Goal: Task Accomplishment & Management: Use online tool/utility

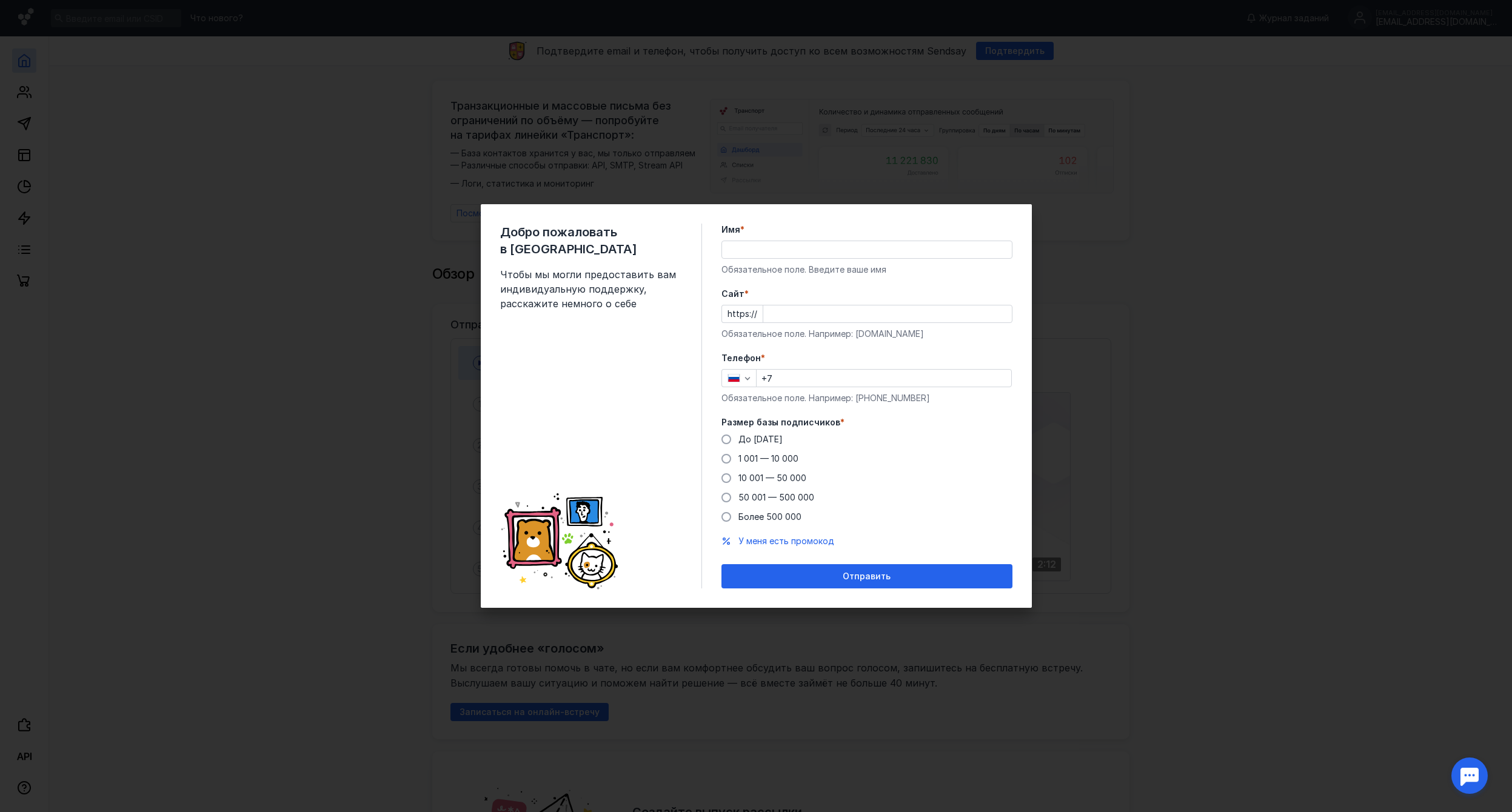
click at [768, 246] on input "Имя *" at bounding box center [867, 250] width 290 height 17
type input "D"
type input "[PERSON_NAME]"
click at [799, 309] on input "Cайт *" at bounding box center [887, 314] width 249 height 17
type input "[DOMAIN_NAME]"
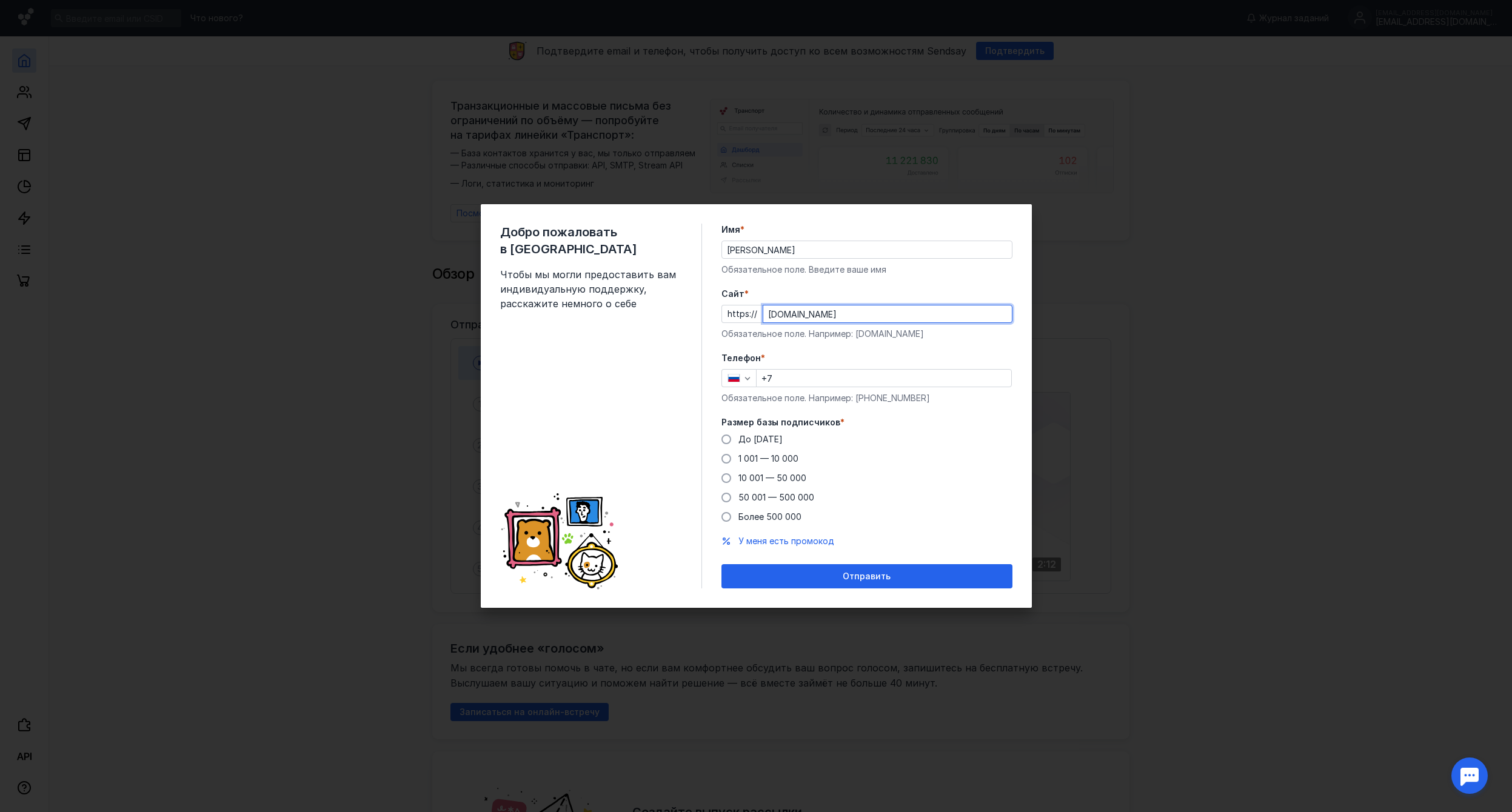
click at [821, 377] on input "+7" at bounding box center [883, 378] width 255 height 17
type input "[PHONE_NUMBER]"
click at [726, 459] on span at bounding box center [726, 458] width 10 height 10
click at [0, 0] on input "1 001 — 10 000" at bounding box center [0, 0] width 0 height 0
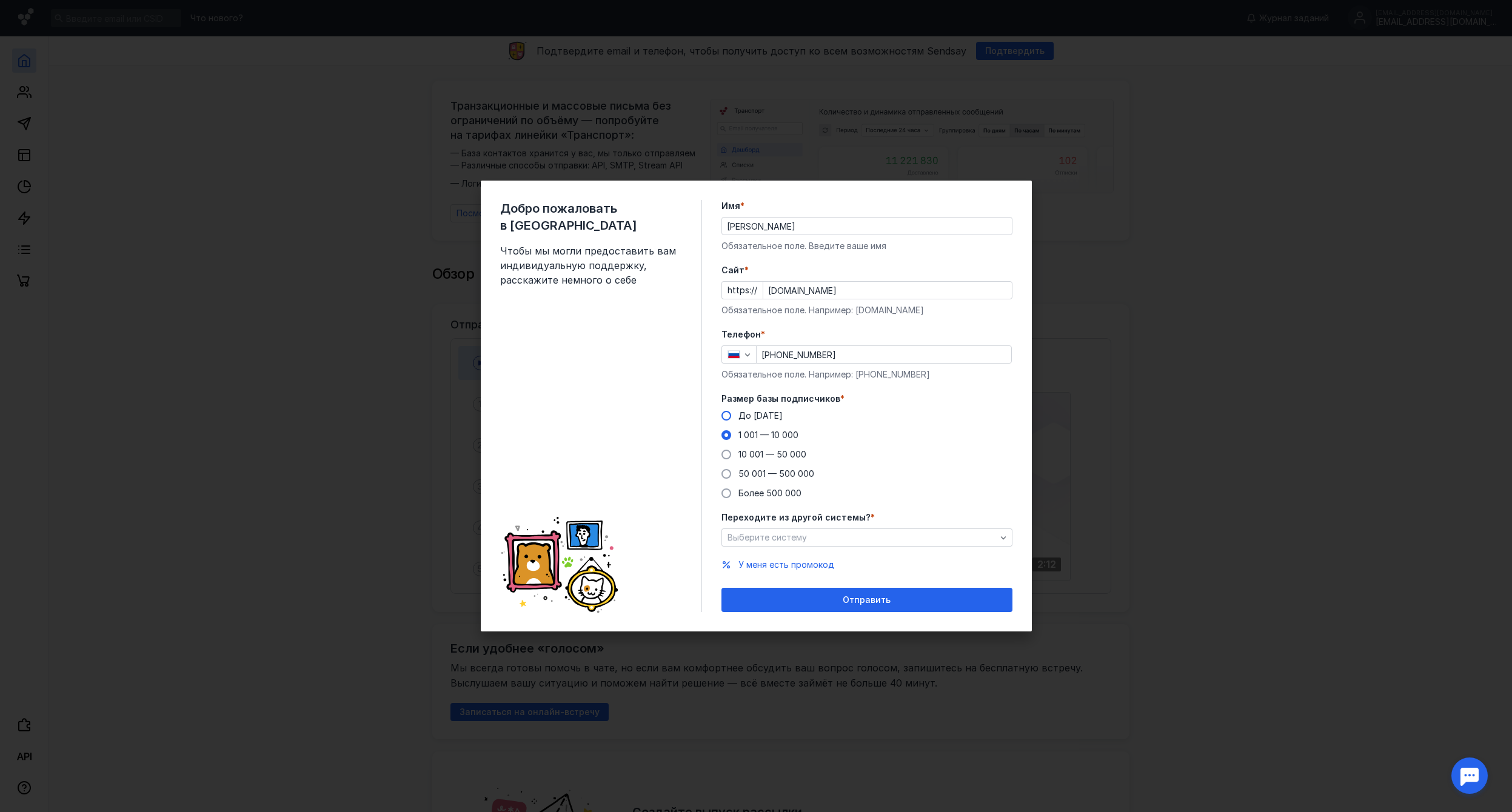
click at [724, 419] on span at bounding box center [726, 416] width 10 height 10
click at [0, 0] on input "До [DATE]" at bounding box center [0, 0] width 0 height 0
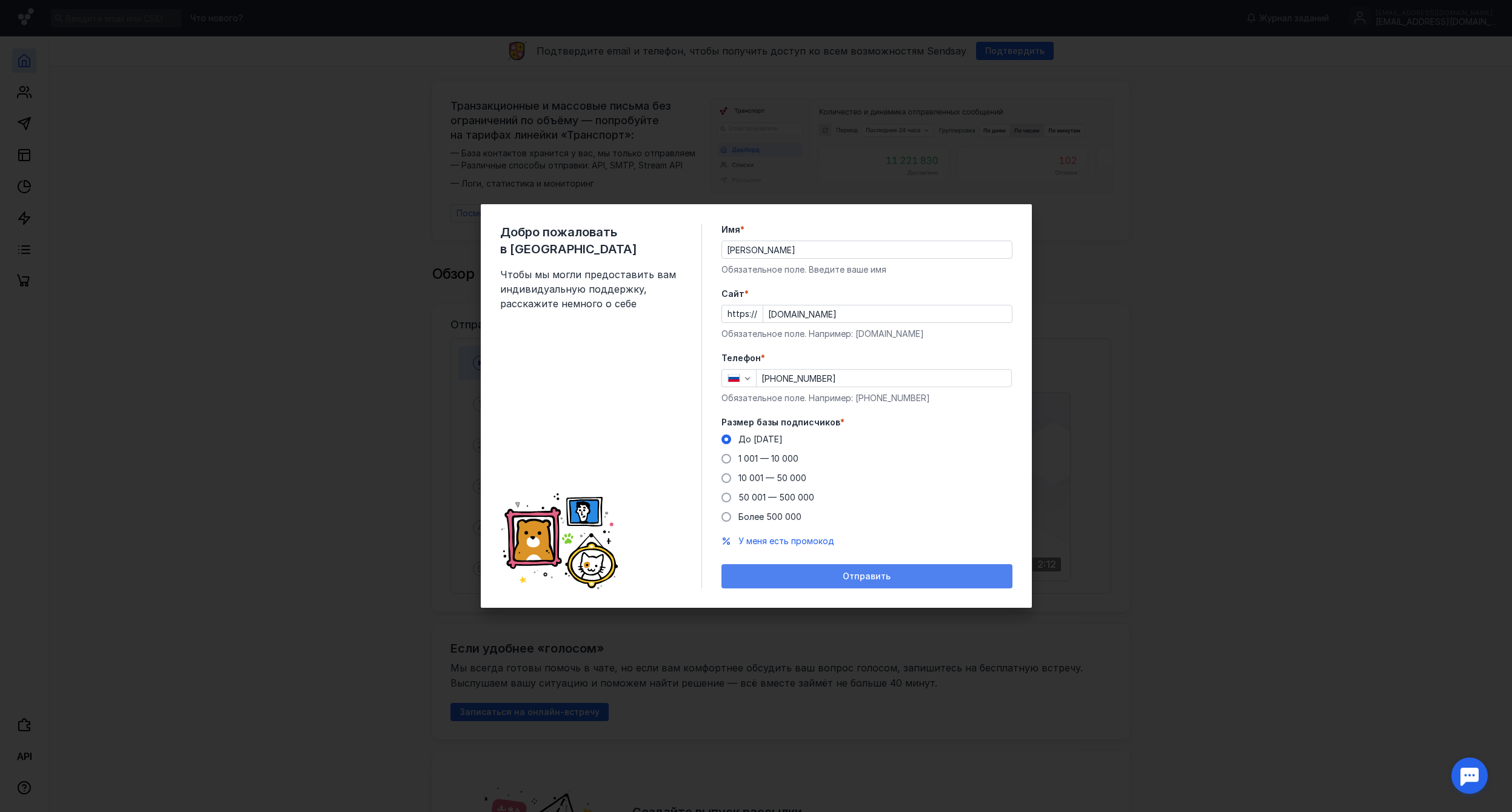
click at [822, 578] on div "Отправить" at bounding box center [867, 576] width 279 height 10
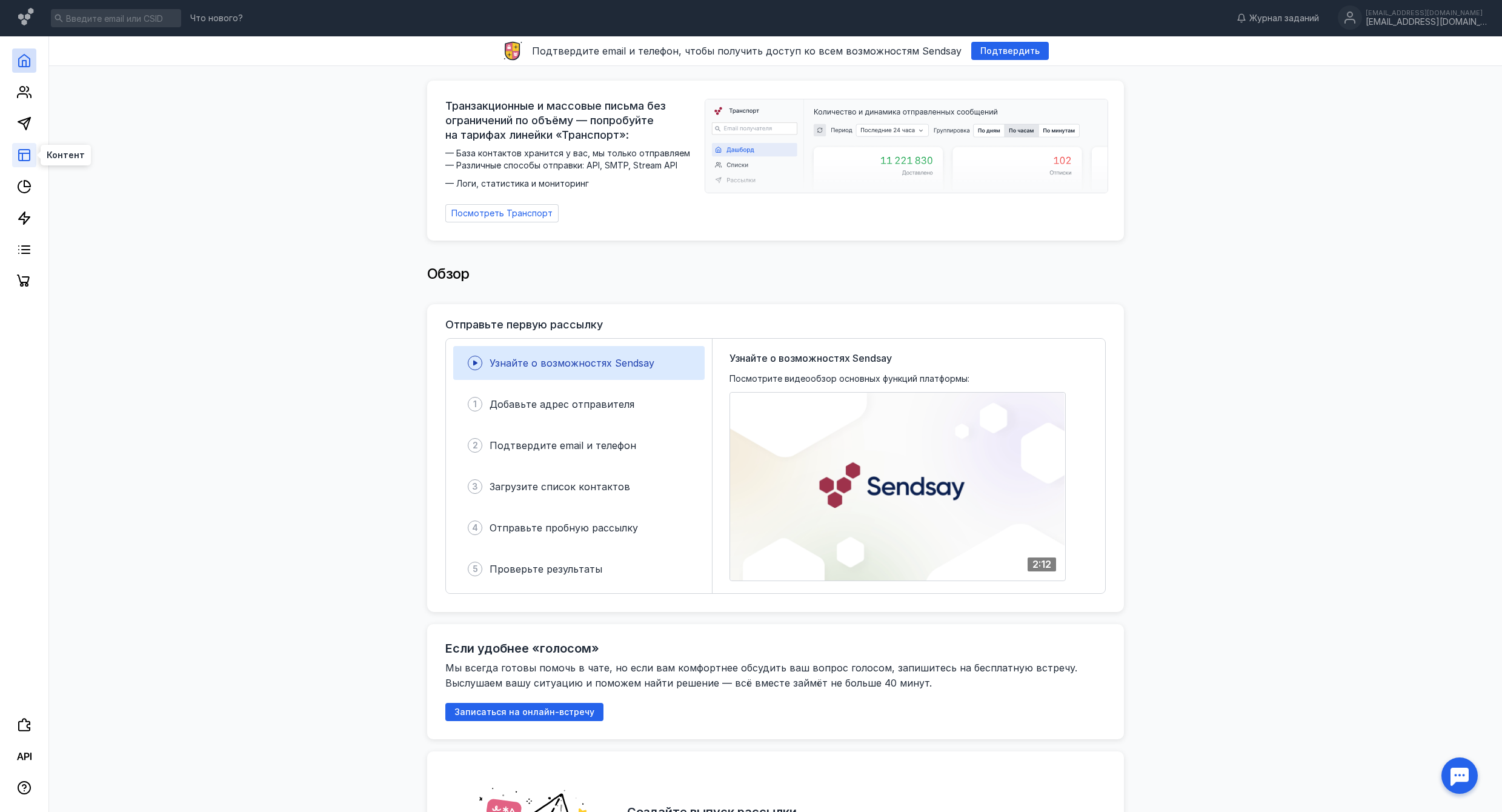
click at [24, 154] on icon at bounding box center [24, 155] width 15 height 15
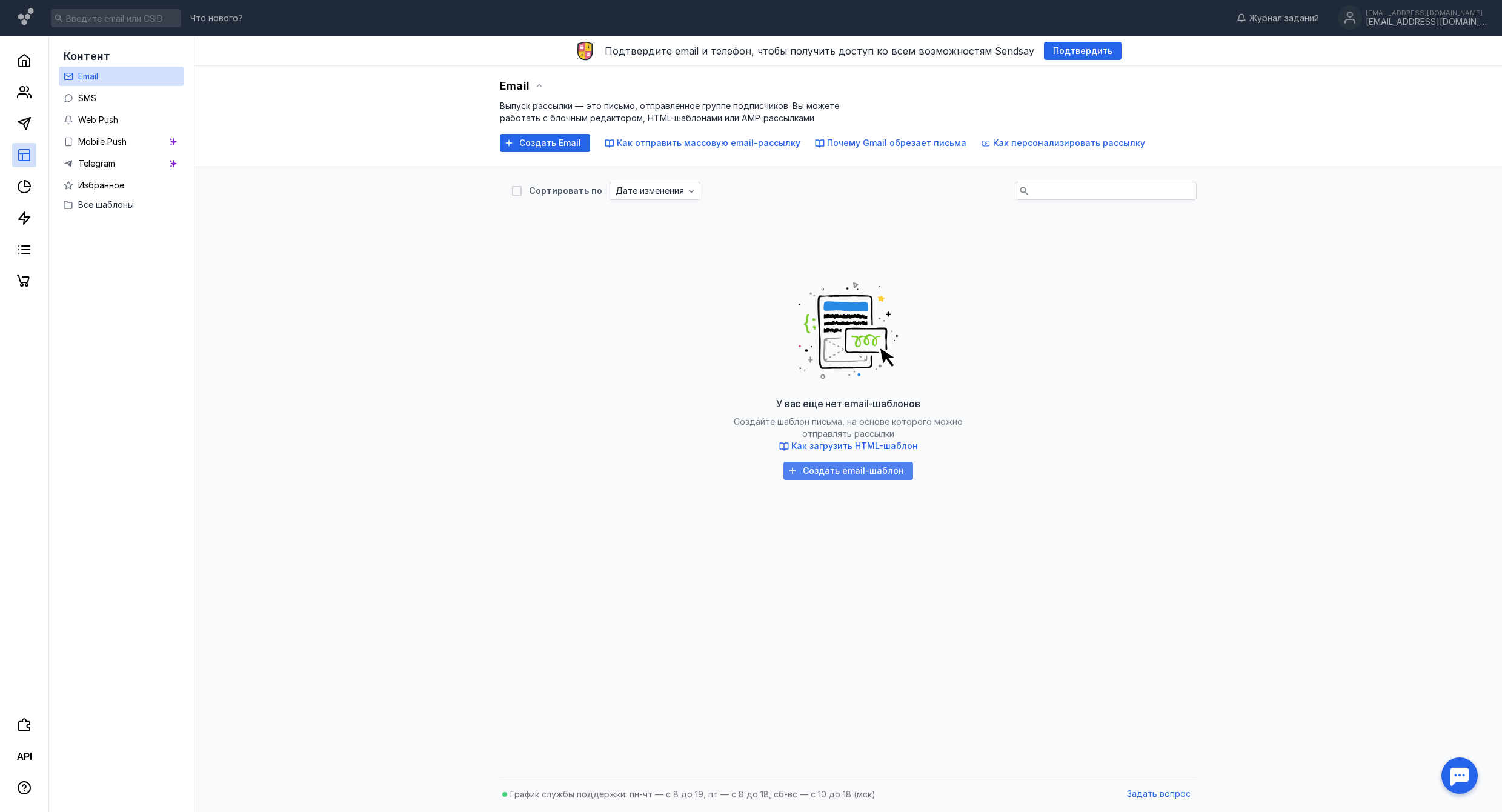
click at [838, 475] on span "Создать email-шаблон" at bounding box center [853, 471] width 101 height 10
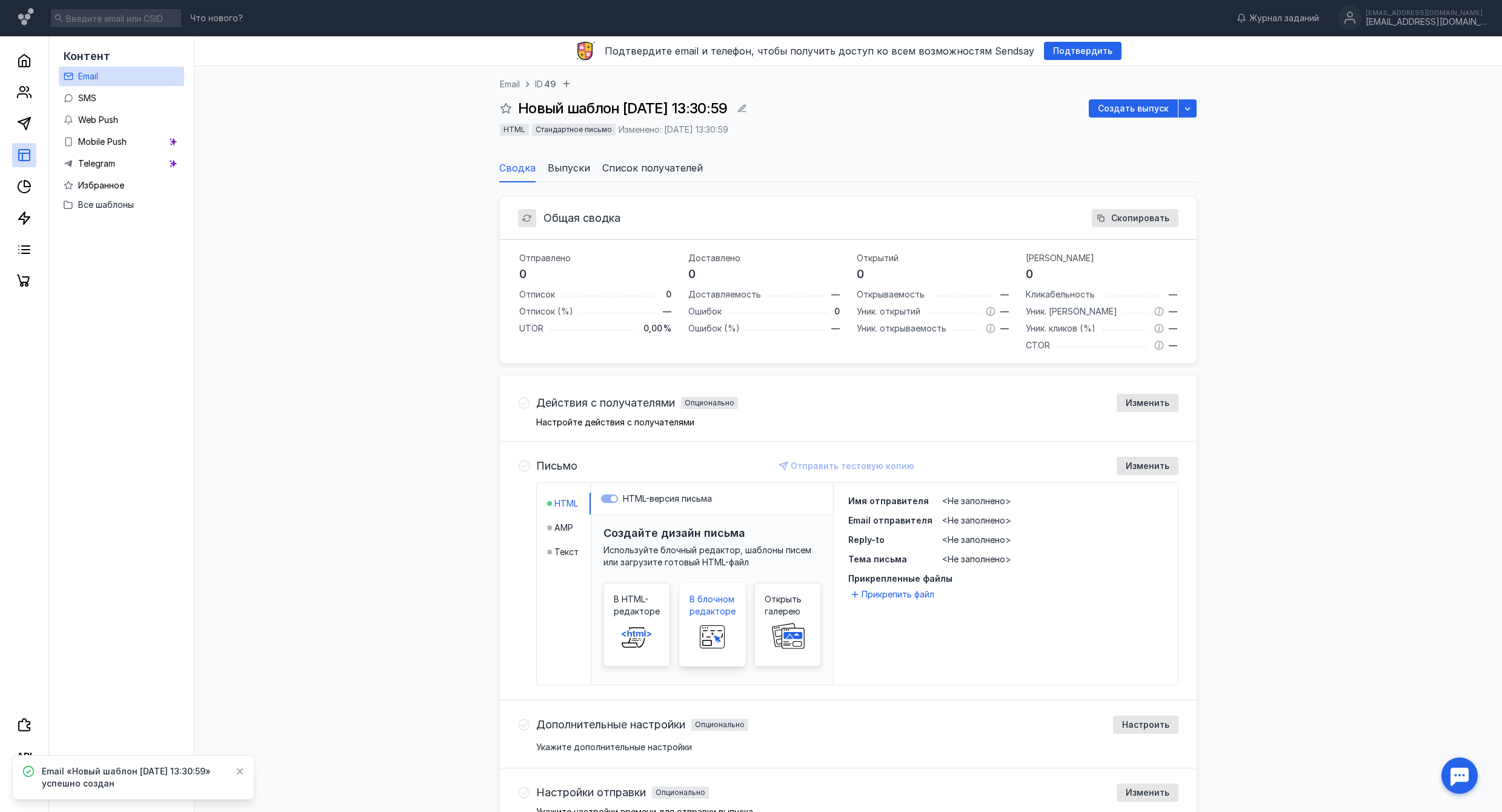
click at [706, 623] on span at bounding box center [712, 637] width 39 height 39
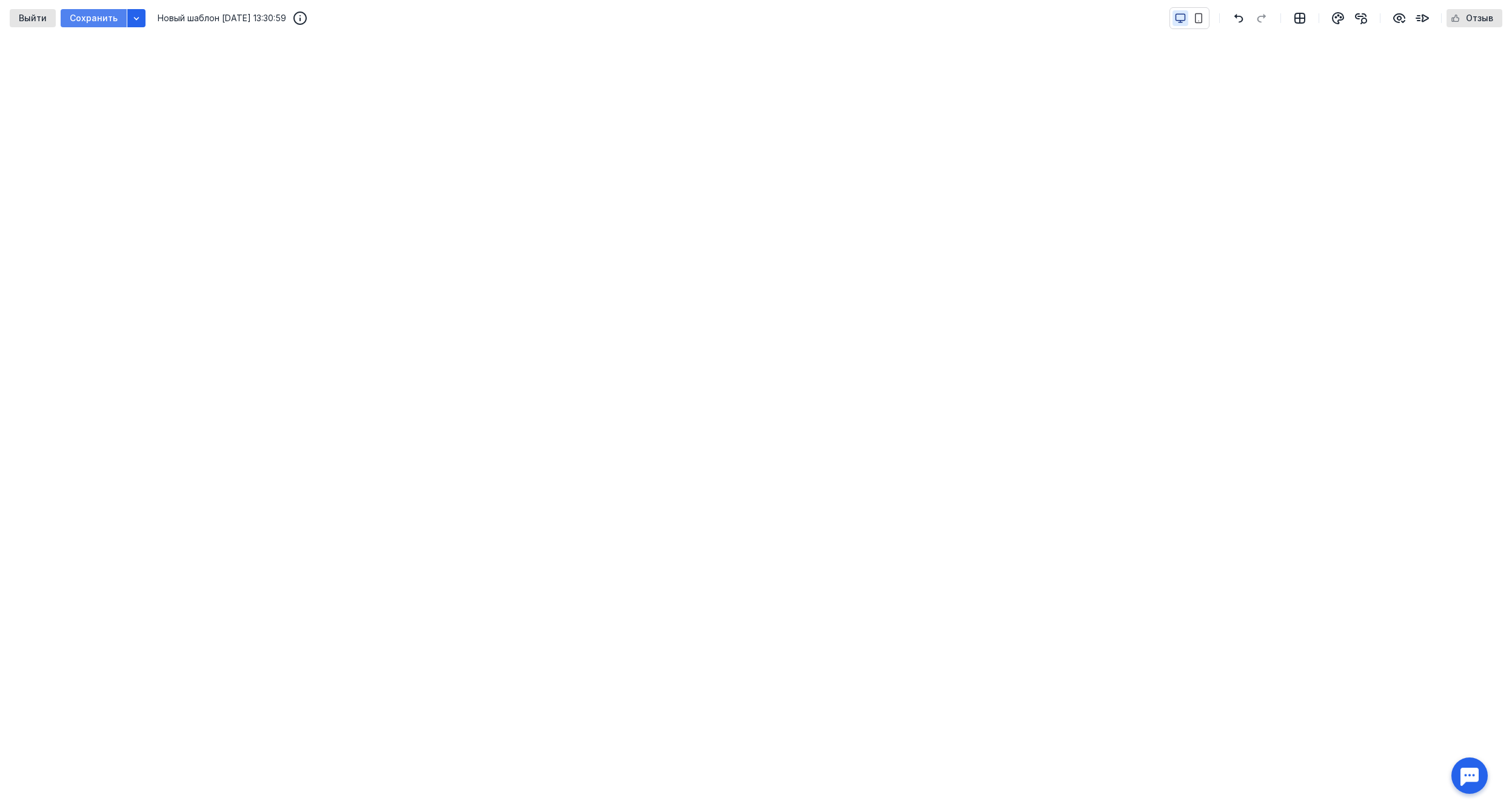
click at [70, 17] on span "Сохранить" at bounding box center [93, 18] width 48 height 10
click at [1420, 18] on icon "button" at bounding box center [1422, 18] width 15 height 15
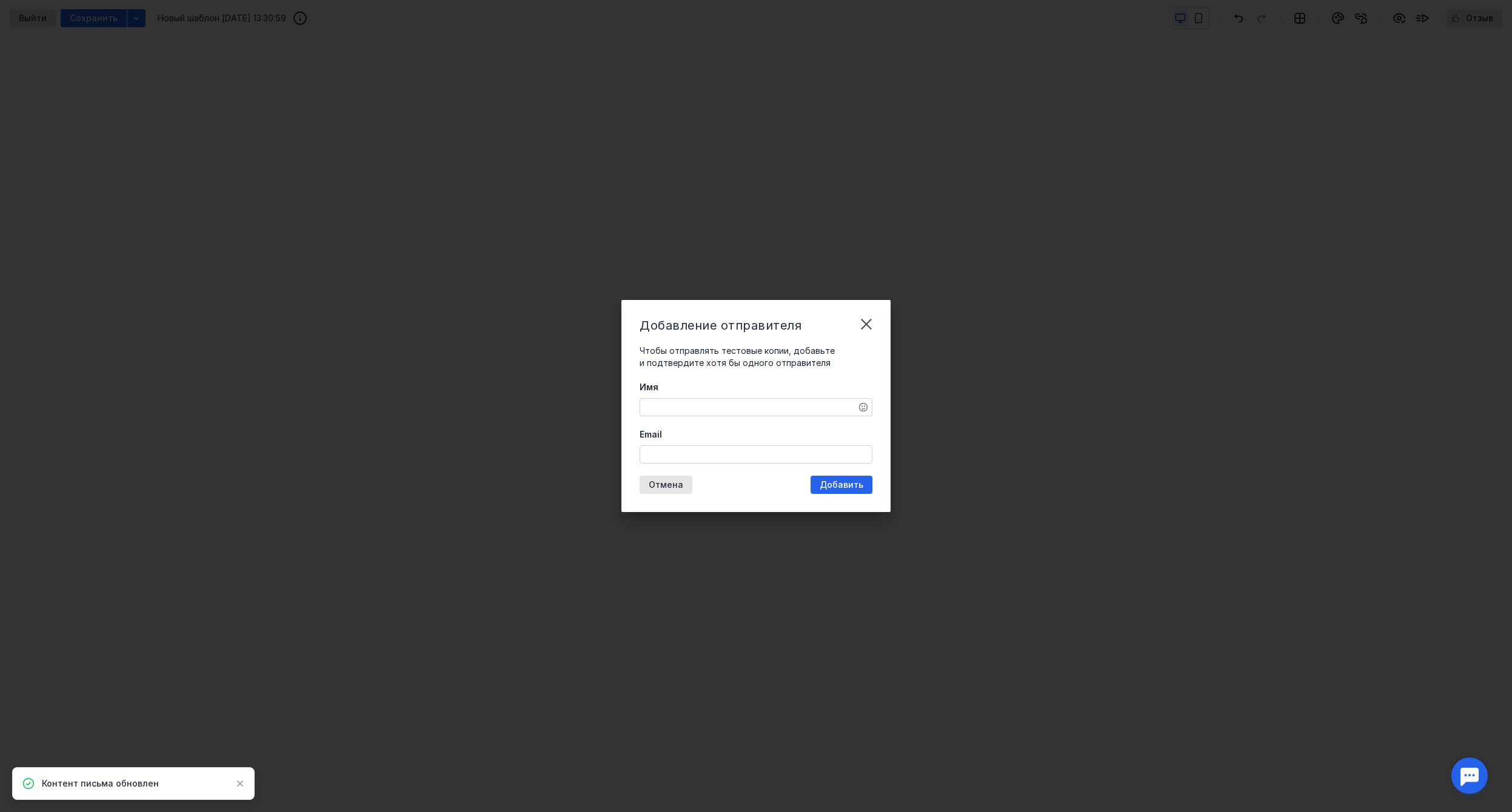
click at [720, 405] on textarea "Имя" at bounding box center [756, 407] width 231 height 17
type textarea "D"
type textarea "[PERSON_NAME]"
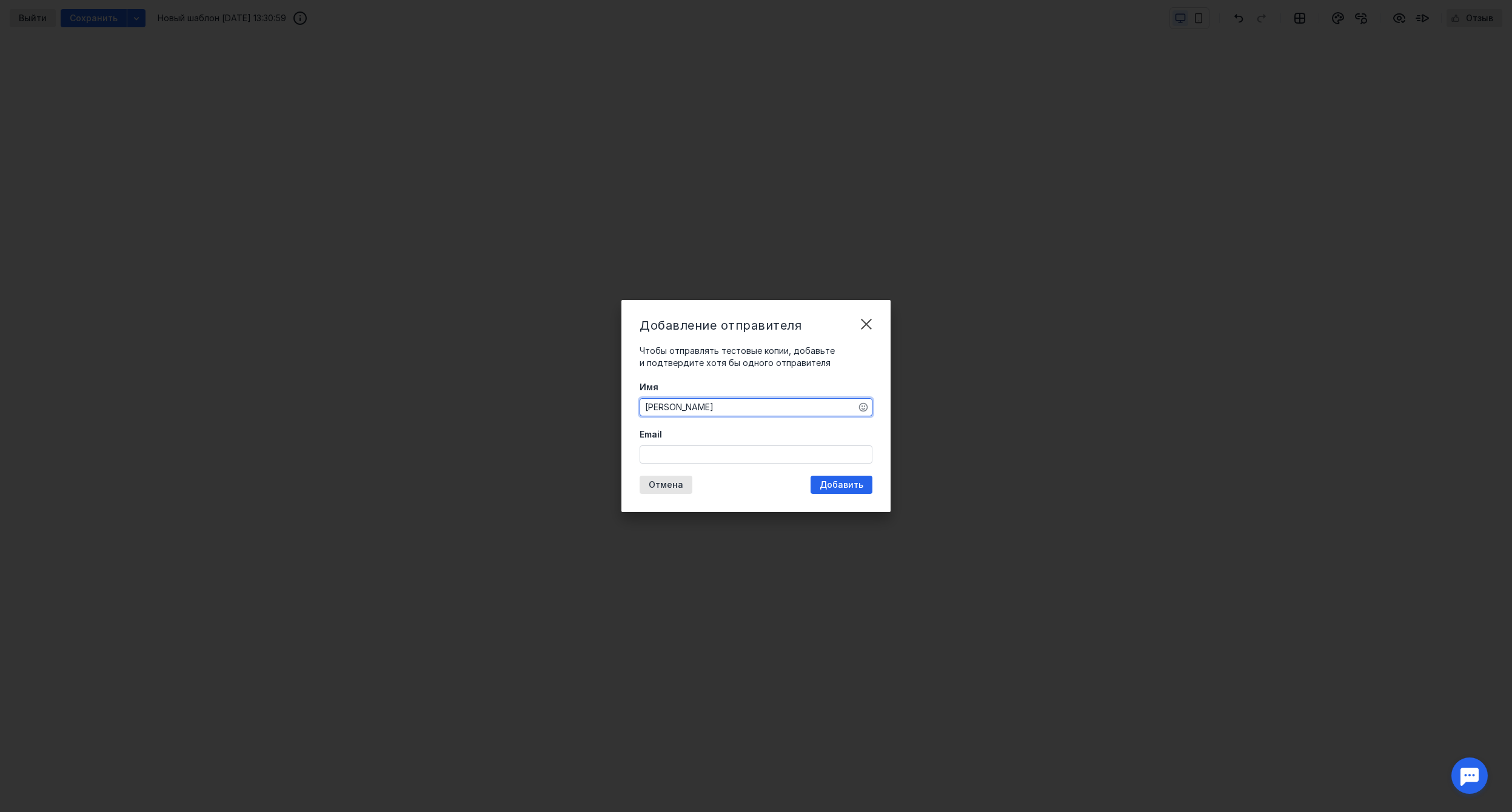
click at [718, 457] on input "Email" at bounding box center [756, 454] width 231 height 17
click at [834, 435] on div "Email" at bounding box center [756, 445] width 233 height 35
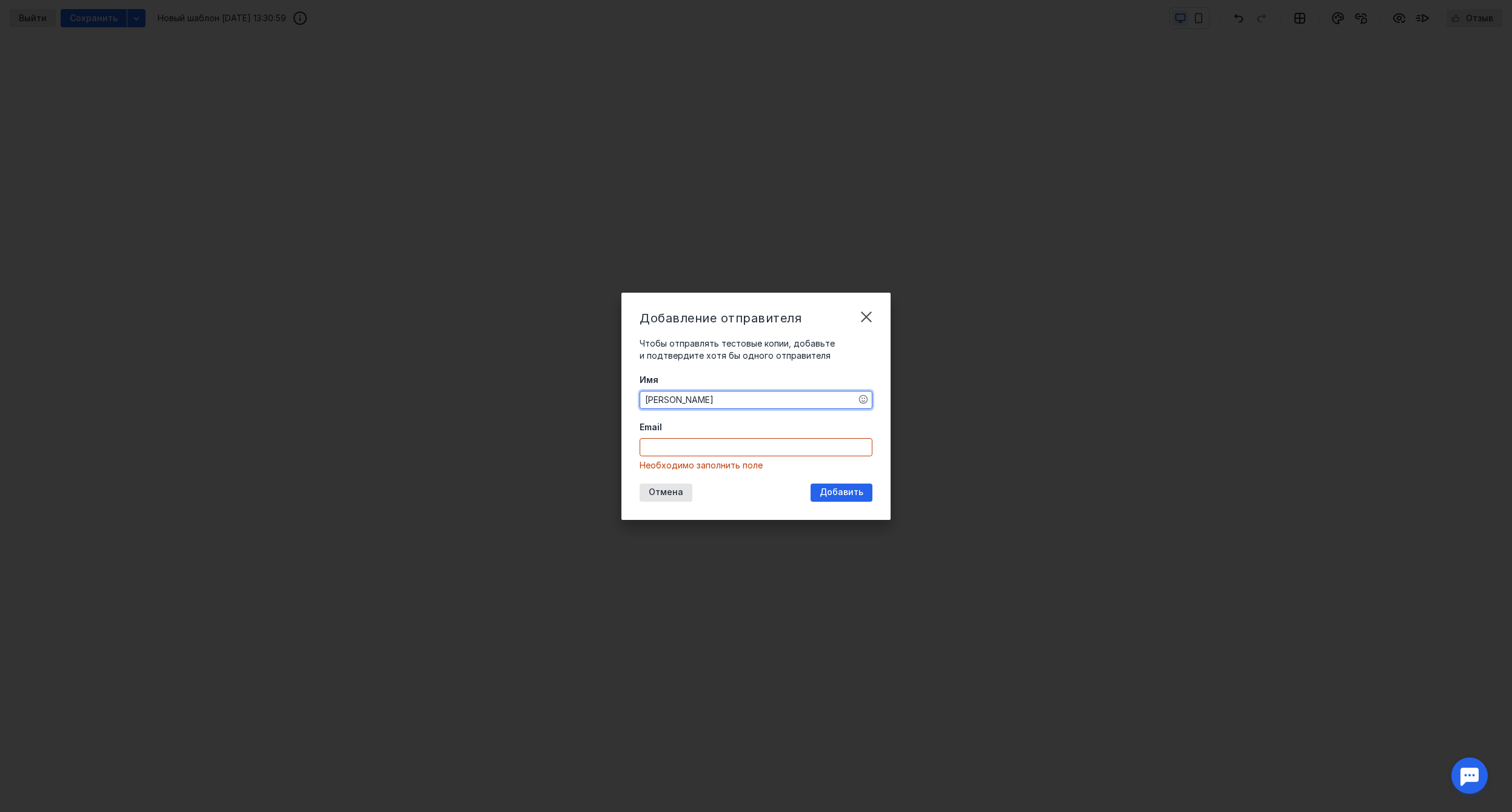
click at [767, 445] on input "Email" at bounding box center [756, 447] width 231 height 17
type input "ы"
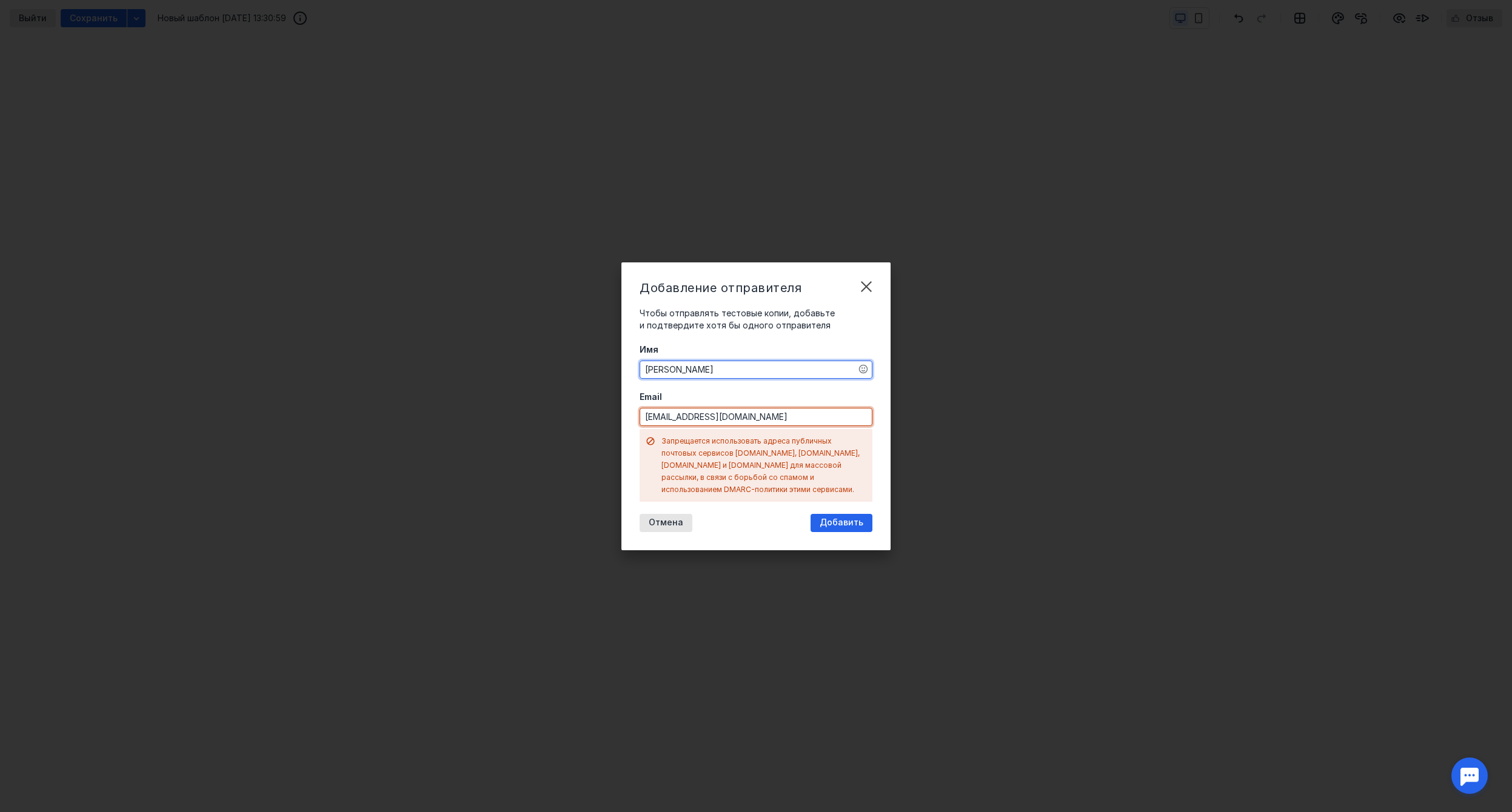
drag, startPoint x: 752, startPoint y: 423, endPoint x: 582, endPoint y: 411, distance: 170.4
click at [582, 411] on div "Добавление отправителя Чтобы отправлять тестовые копии, добавьте и подтвердите …" at bounding box center [756, 406] width 1512 height 812
click at [746, 423] on input "[EMAIL_ADDRESS][DOMAIN_NAME]" at bounding box center [756, 417] width 231 height 17
paste input "[EMAIL_ADDRESS][DOMAIN_NAME]"
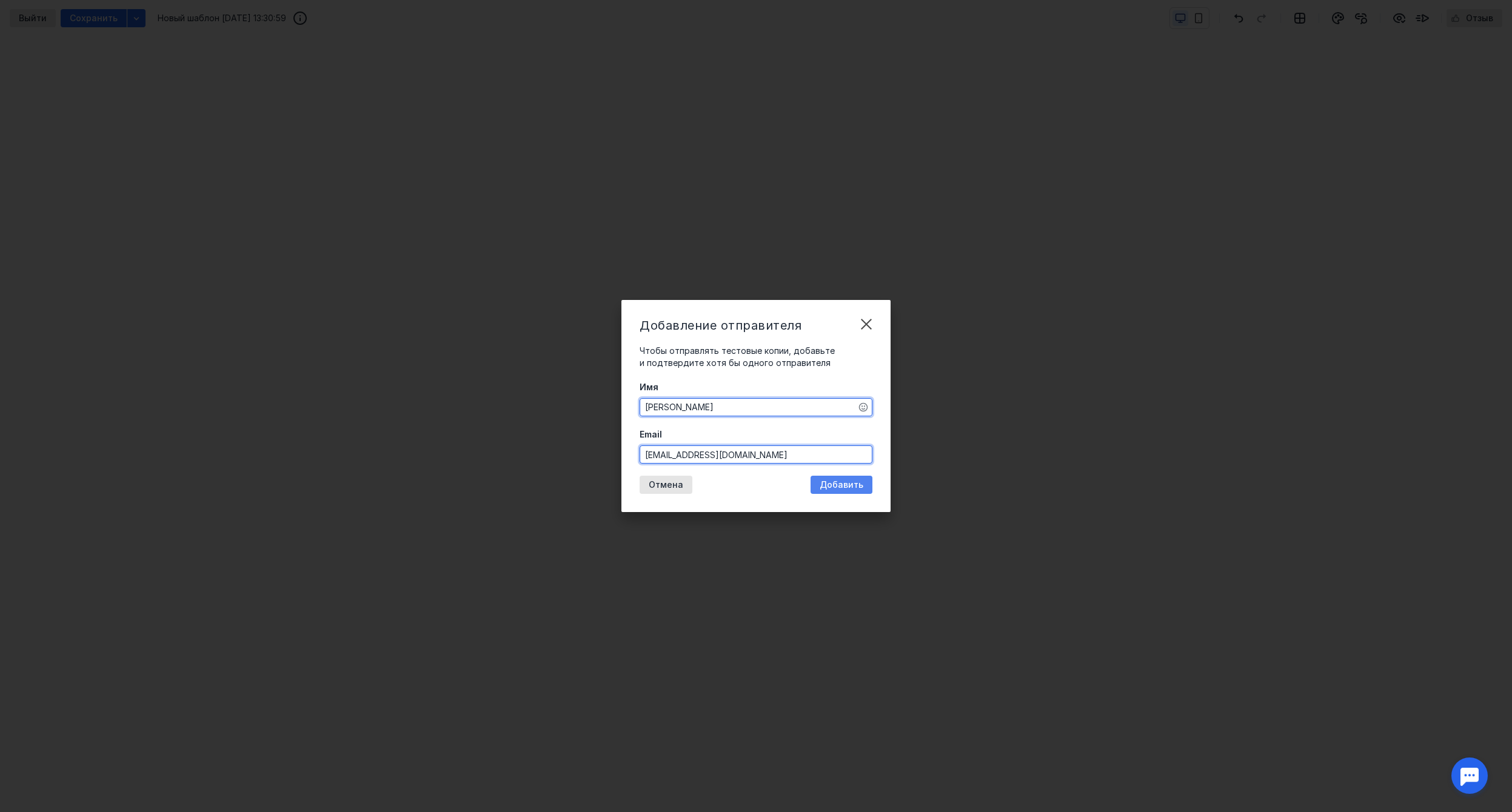
type input "[EMAIL_ADDRESS][DOMAIN_NAME]"
click at [840, 484] on span "Добавить" at bounding box center [841, 485] width 44 height 10
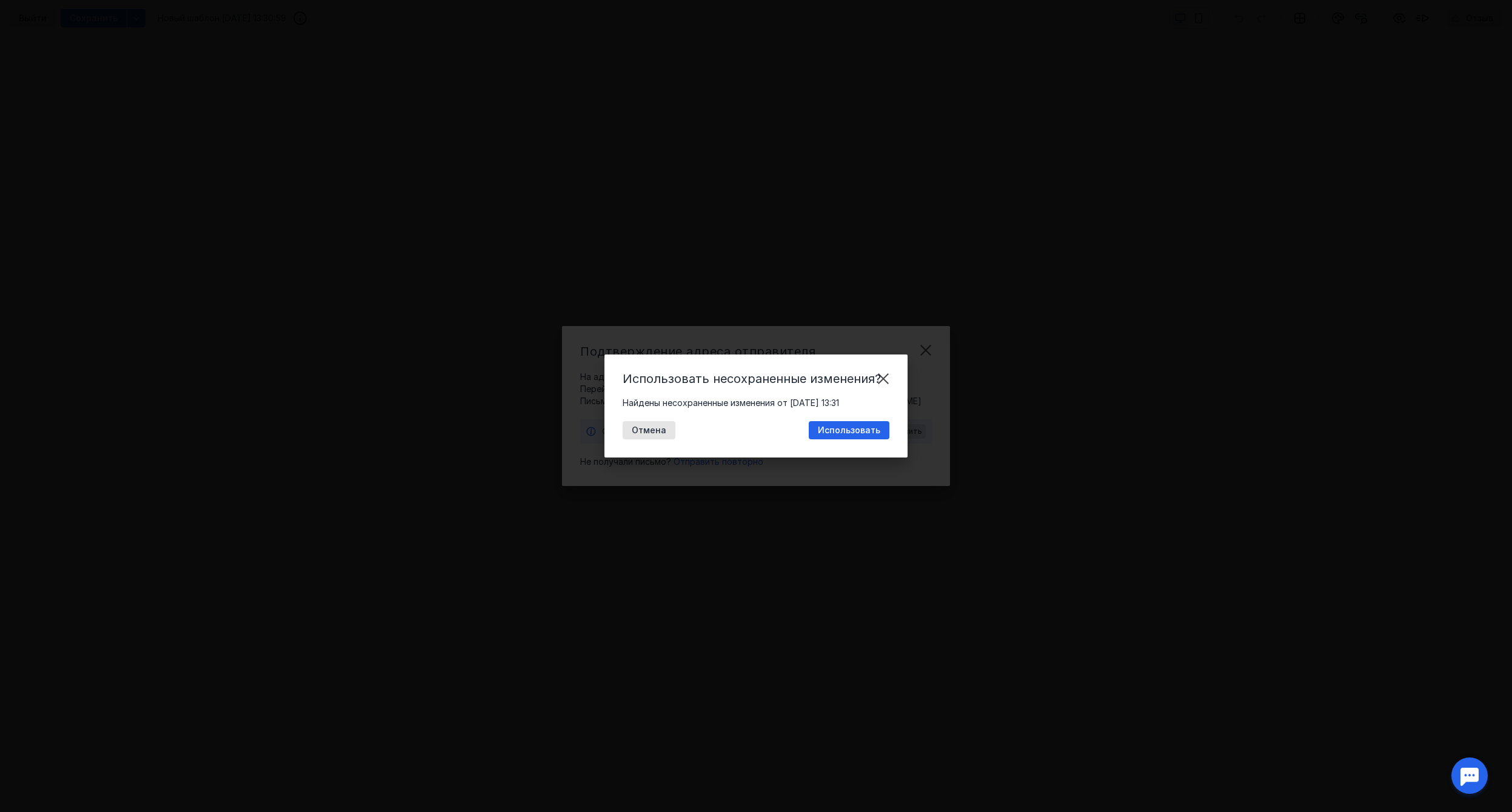
click at [847, 431] on span "Использовать" at bounding box center [849, 431] width 62 height 10
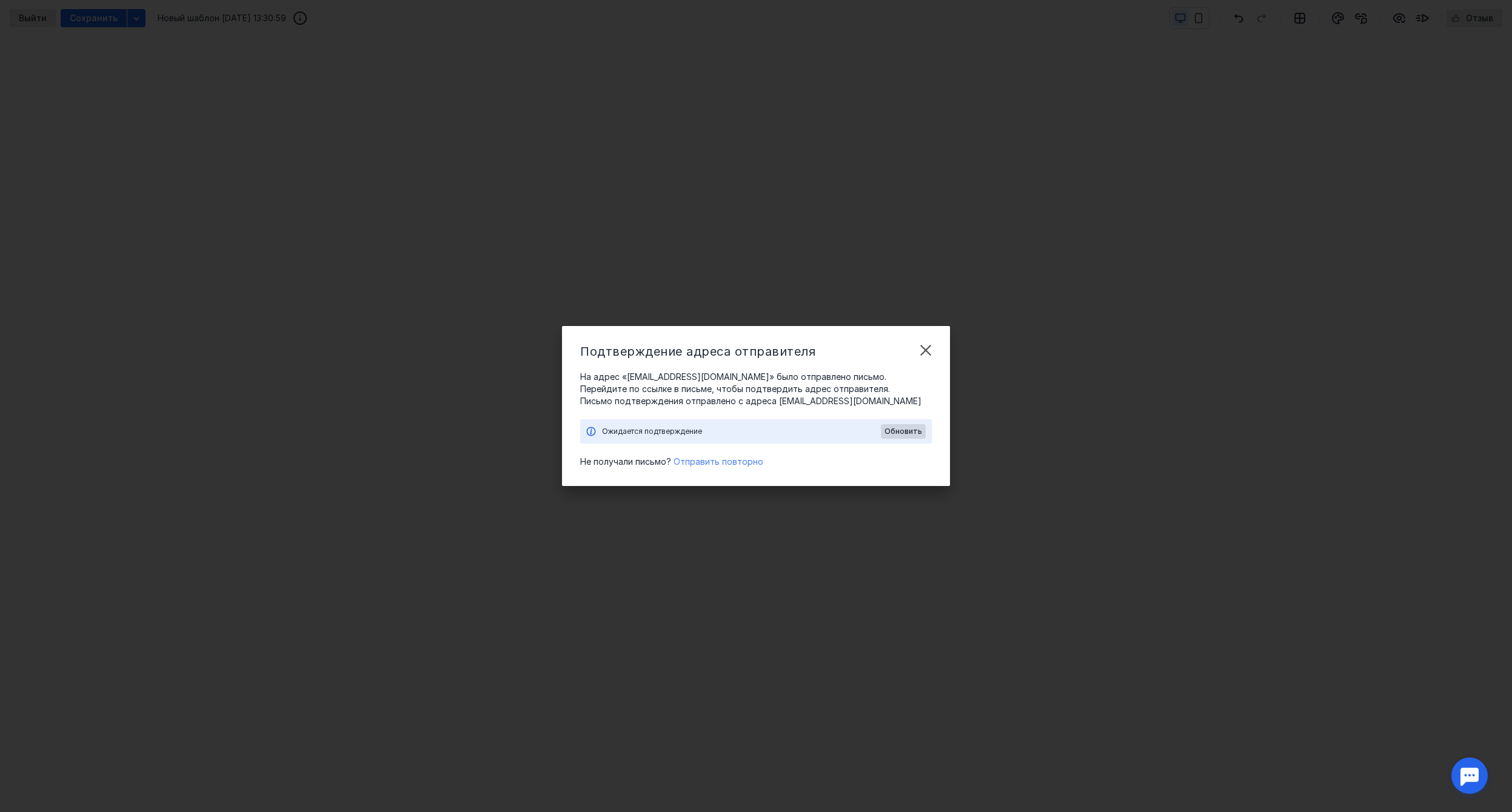
click at [711, 463] on span "Отправить повторно" at bounding box center [718, 461] width 90 height 10
click at [907, 430] on span "Обновить" at bounding box center [903, 431] width 37 height 8
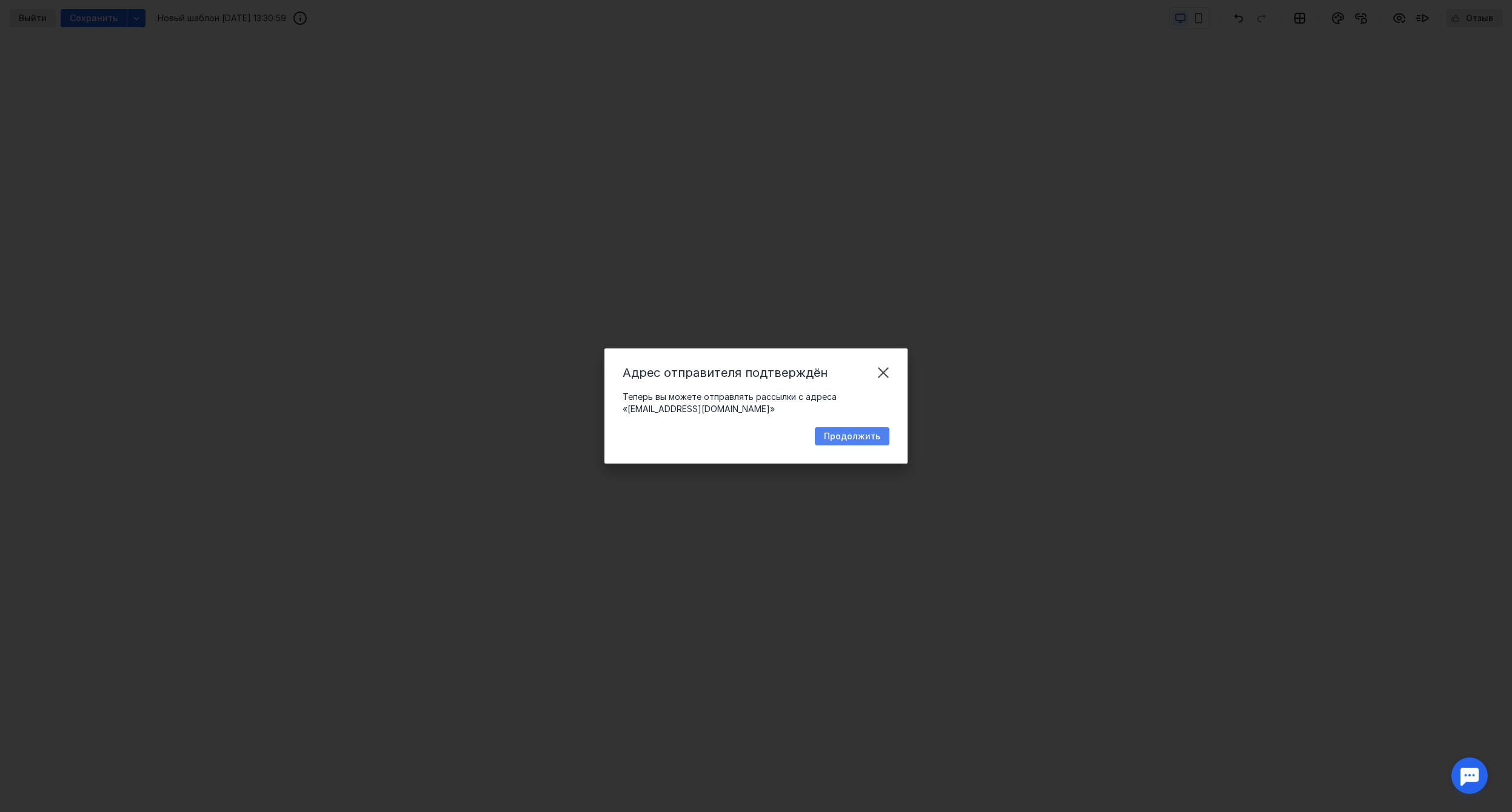
click at [855, 437] on span "Продолжить" at bounding box center [852, 436] width 57 height 10
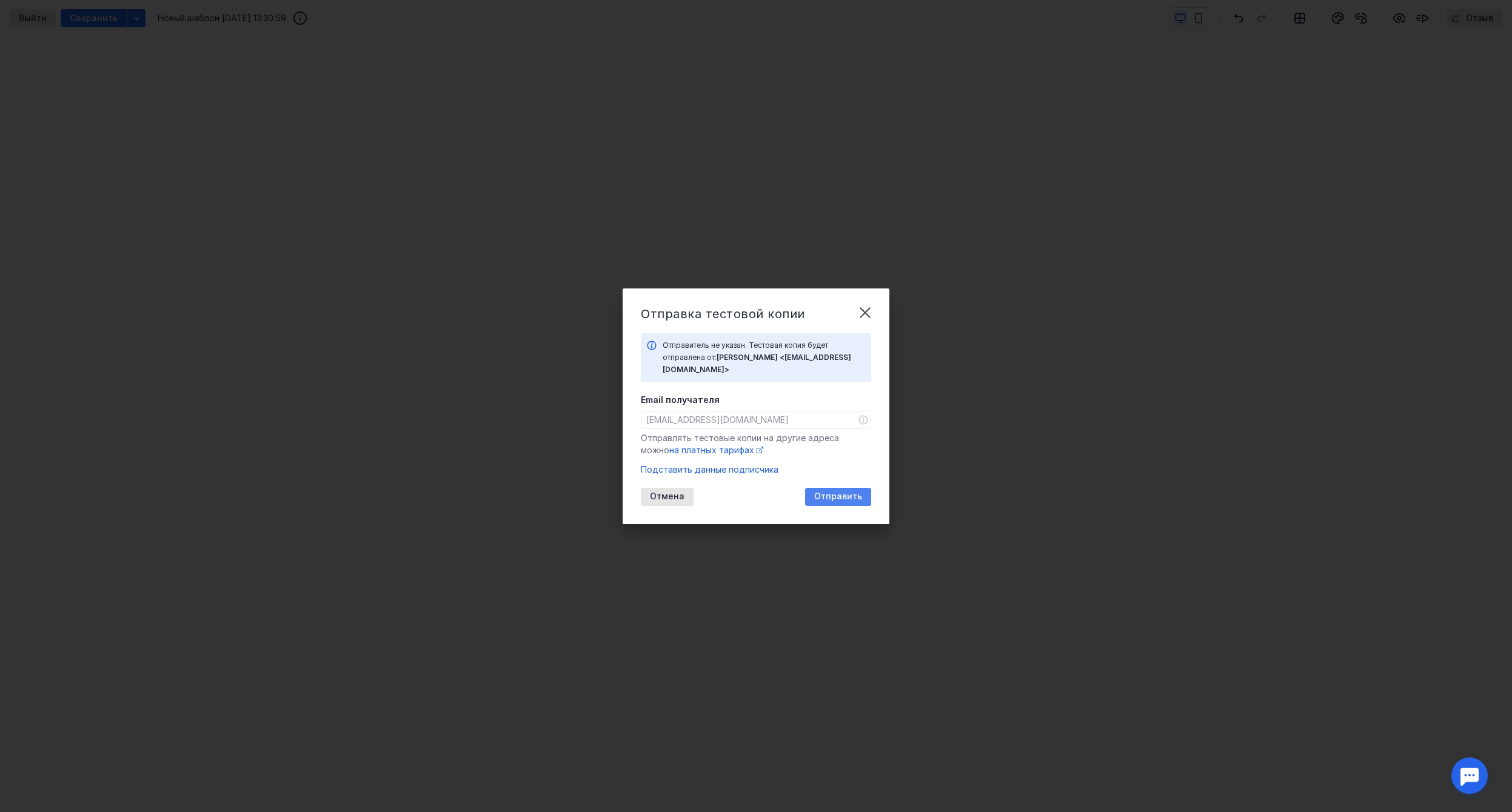
click at [847, 488] on div "Отправить" at bounding box center [838, 497] width 66 height 18
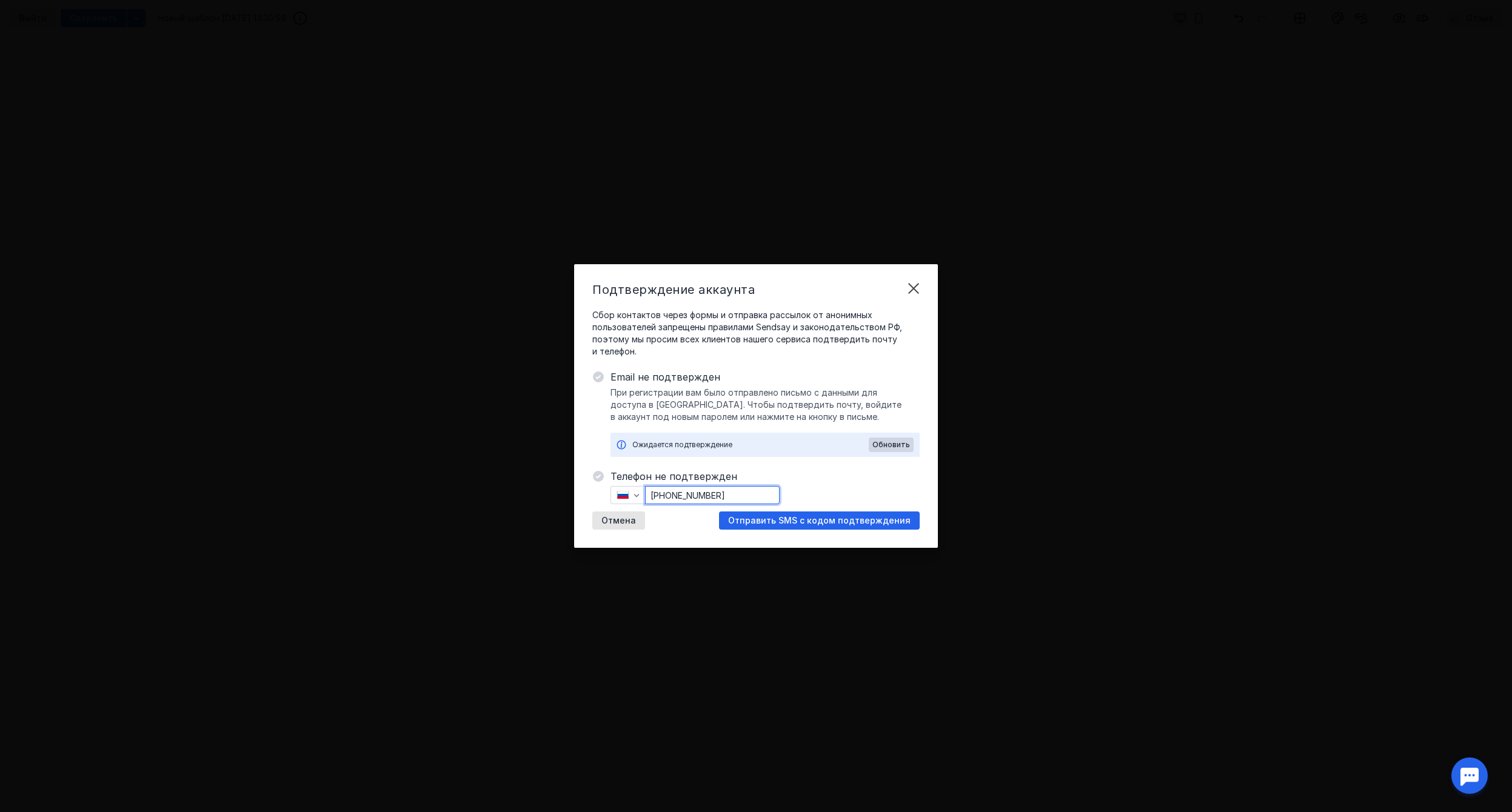
drag, startPoint x: 737, startPoint y: 498, endPoint x: 687, endPoint y: 495, distance: 50.1
click at [687, 495] on input "[PHONE_NUMBER]" at bounding box center [712, 495] width 133 height 17
type input "[PHONE_NUMBER]"
click at [833, 482] on span "Телефон не подтвержден" at bounding box center [765, 476] width 309 height 15
click at [822, 522] on span "Отправить SMS с кодом подтверждения" at bounding box center [819, 521] width 182 height 10
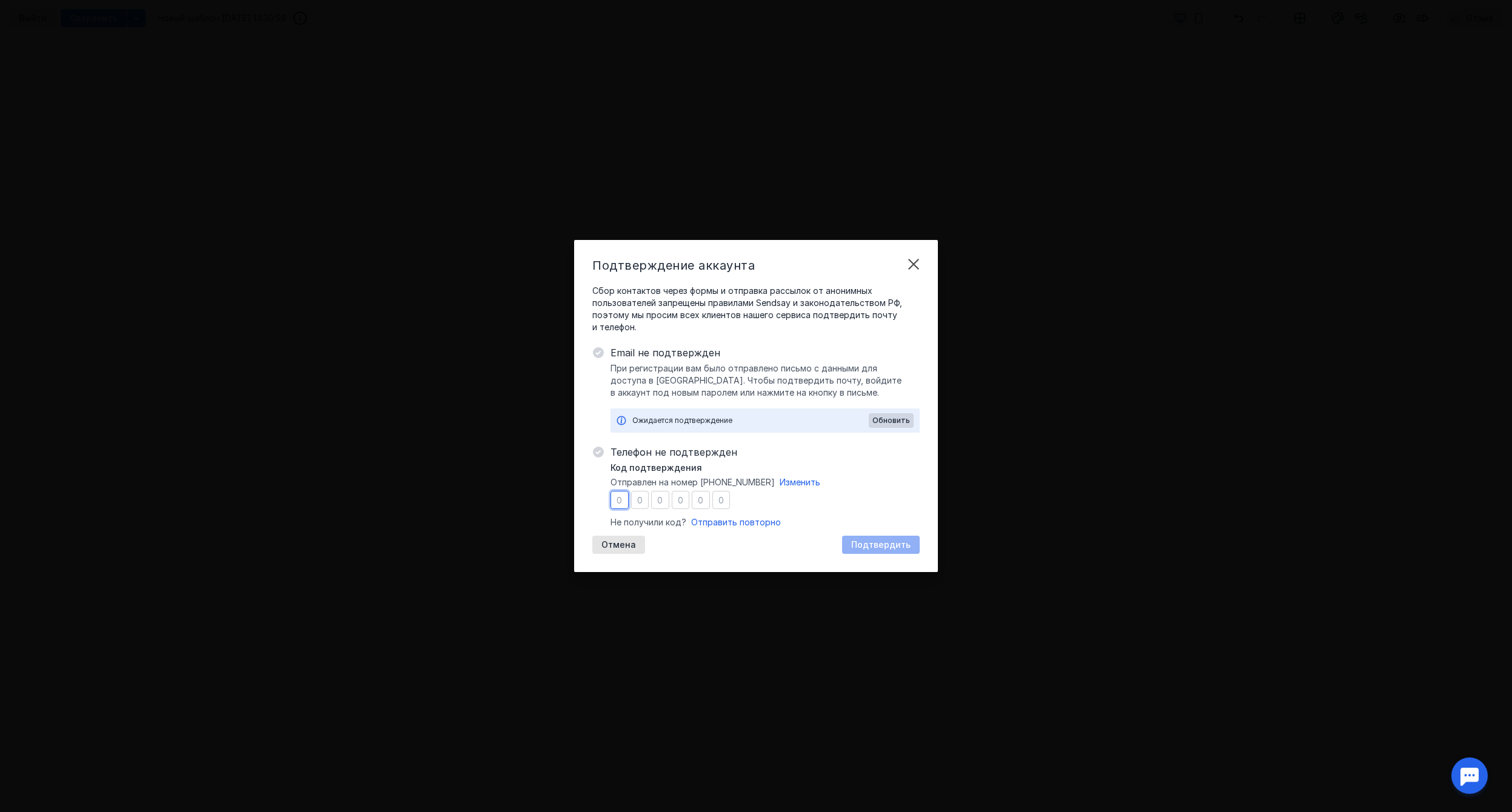
type input "1"
type input "6"
type input "2"
type input "4"
type input "6"
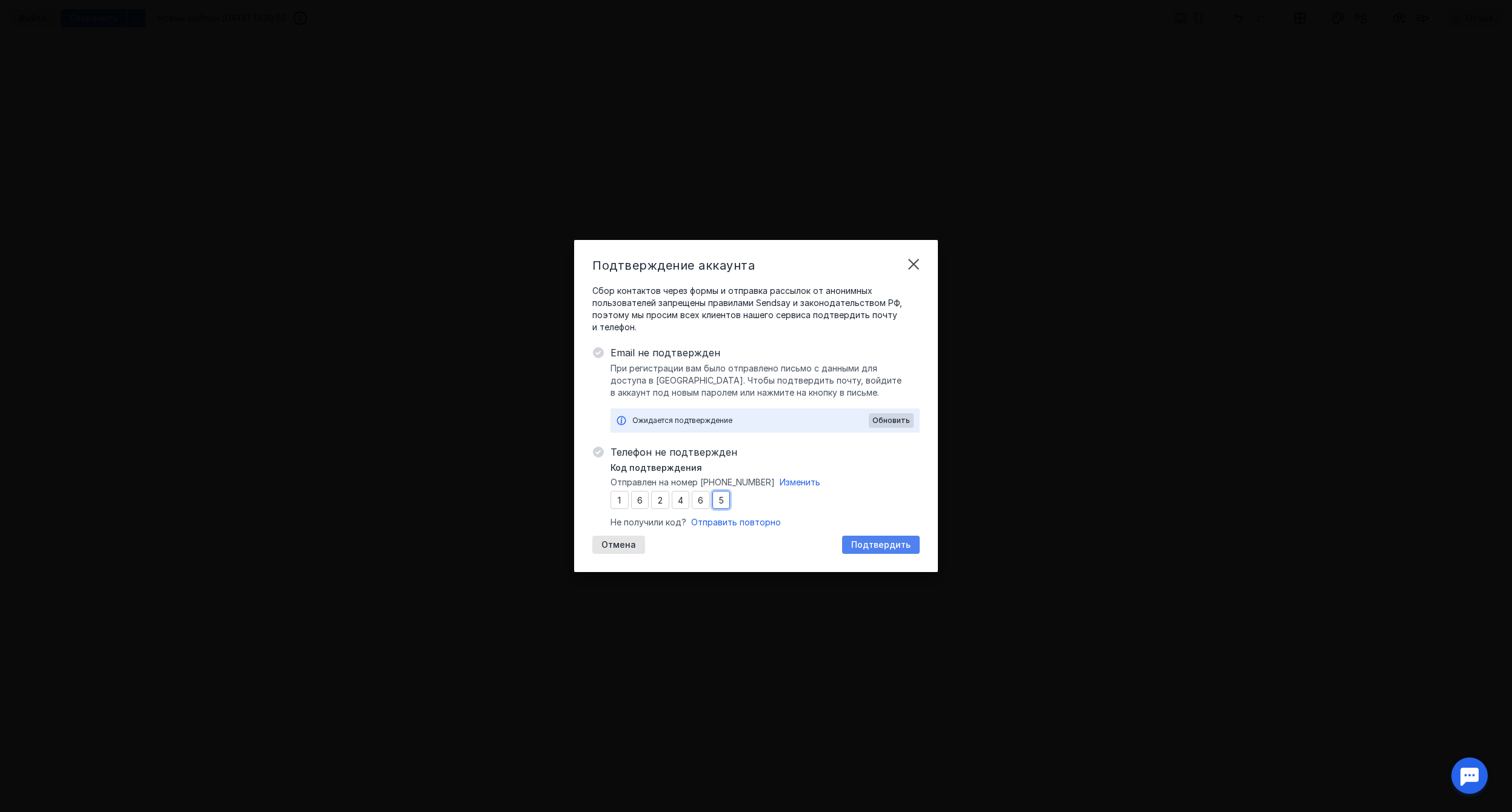
type input "5"
click at [886, 550] on span "Подтвердить" at bounding box center [880, 545] width 59 height 10
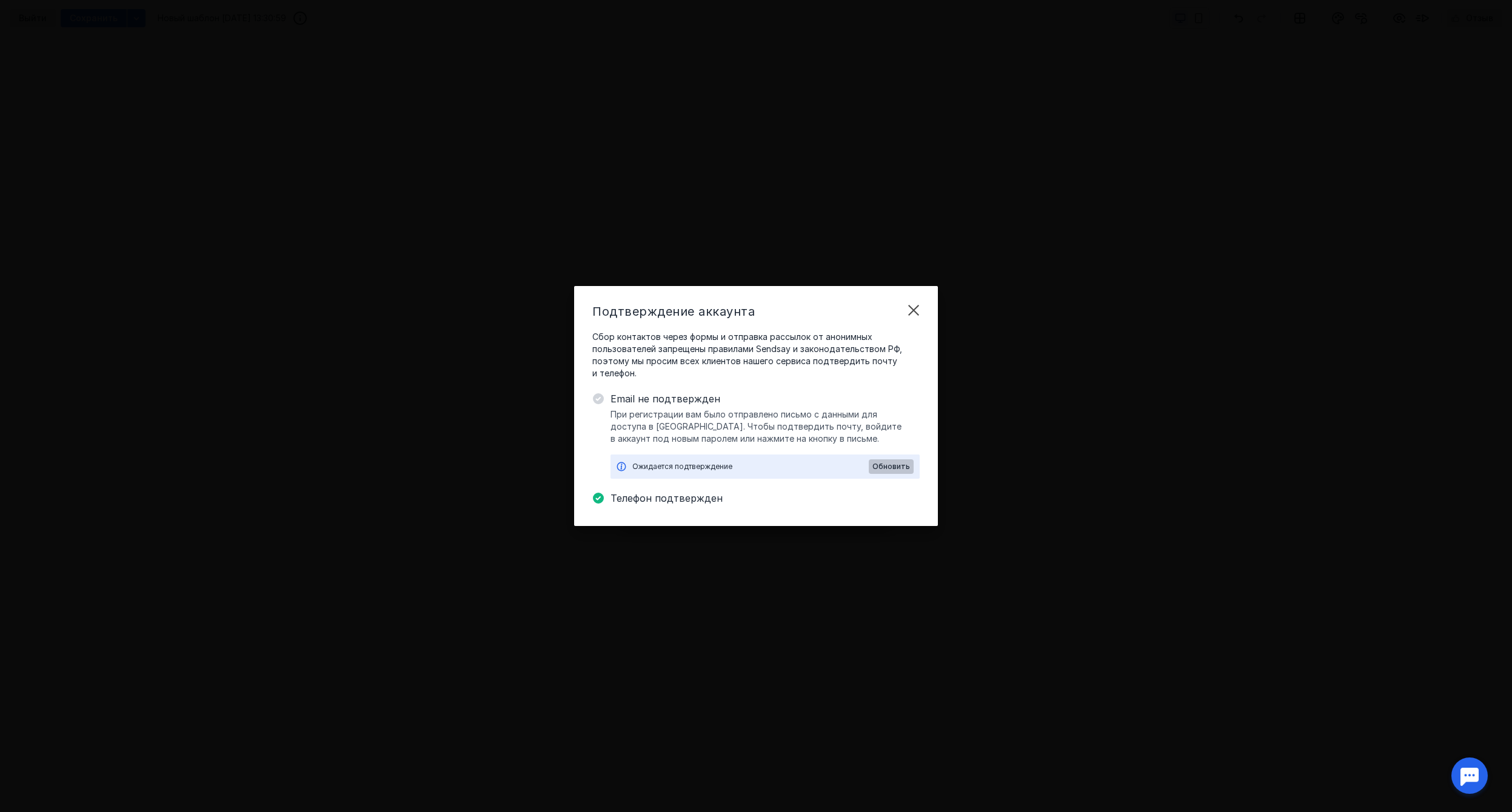
click at [885, 470] on span "Обновить" at bounding box center [890, 466] width 37 height 8
click at [885, 459] on div "Ожидается подтверждение, обновлено в 13:33 Обновить" at bounding box center [765, 466] width 309 height 24
click at [889, 470] on span "Обновить" at bounding box center [890, 466] width 37 height 8
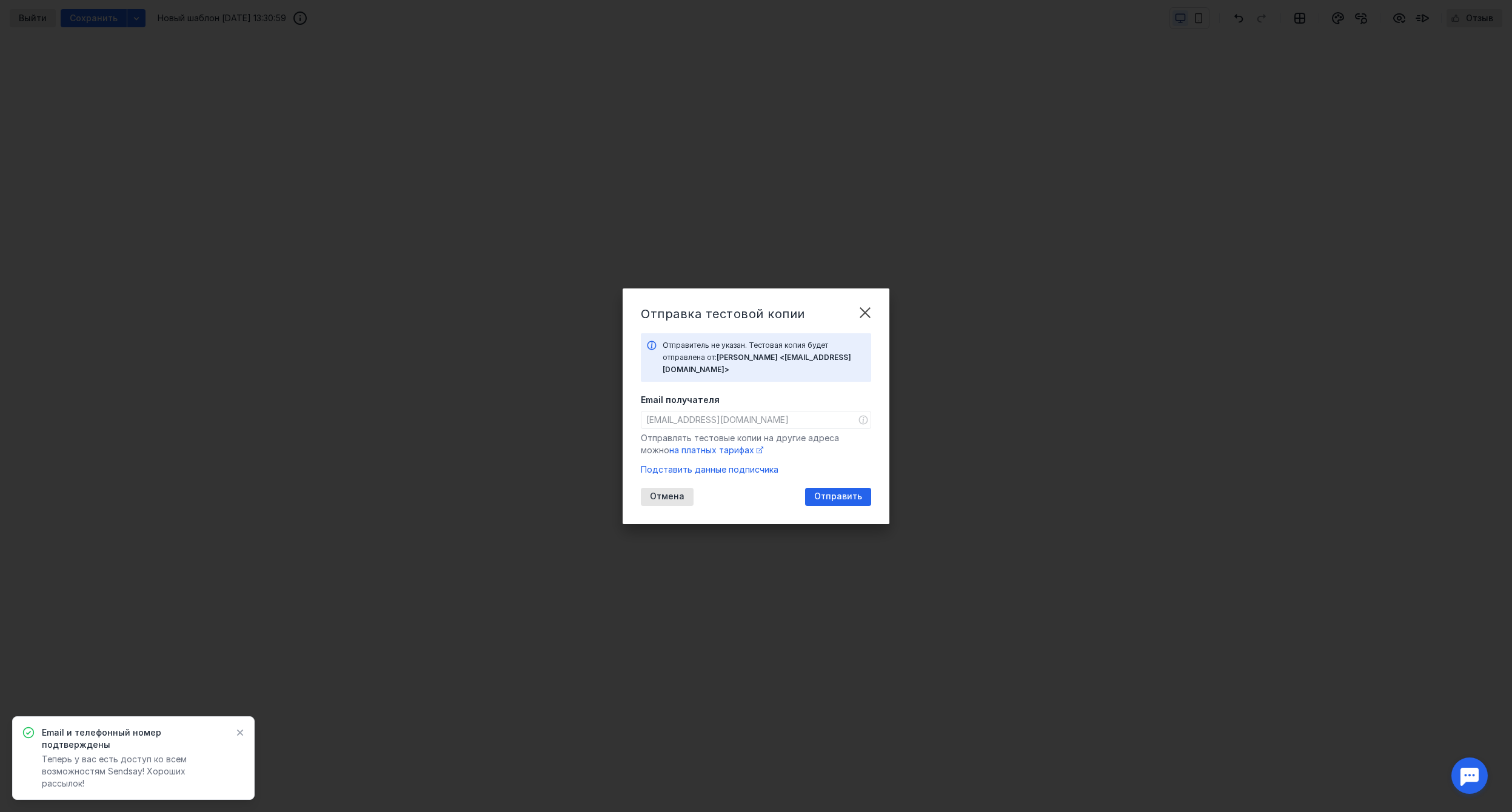
click at [830, 485] on div "Отправка тестовой копии Отправитель не указан. Тестовая копия будет отправлена …" at bounding box center [756, 406] width 267 height 236
click at [836, 499] on span "Отправить" at bounding box center [838, 496] width 48 height 10
